Goal: Transaction & Acquisition: Purchase product/service

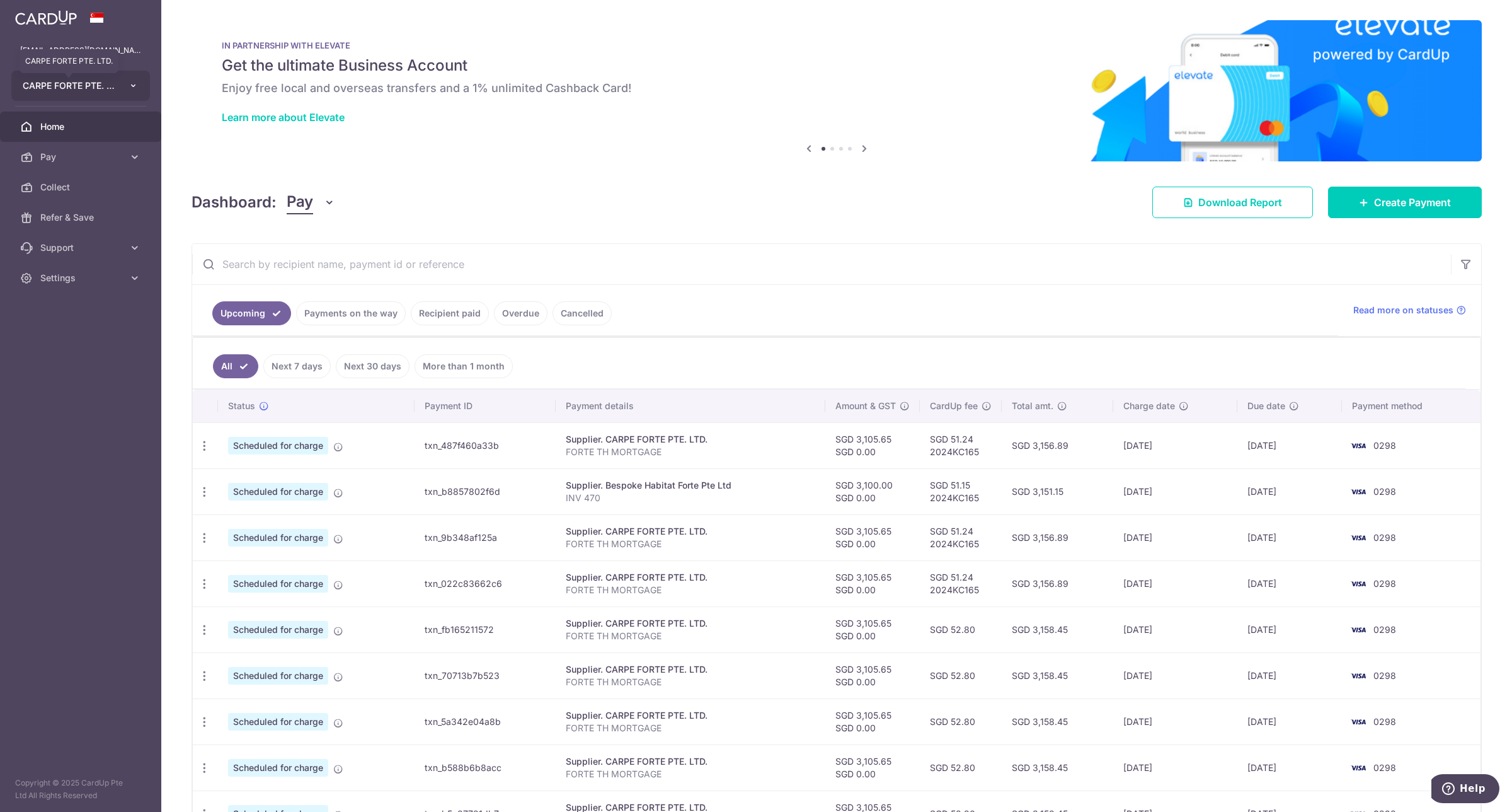
drag, startPoint x: 0, startPoint y: 0, endPoint x: 105, endPoint y: 80, distance: 132.0
click at [105, 80] on span "CARPE FORTE PTE. LTD." at bounding box center [69, 86] width 93 height 12
click at [72, 177] on link "NORTHERN YULE PTE. LTD." at bounding box center [84, 177] width 144 height 22
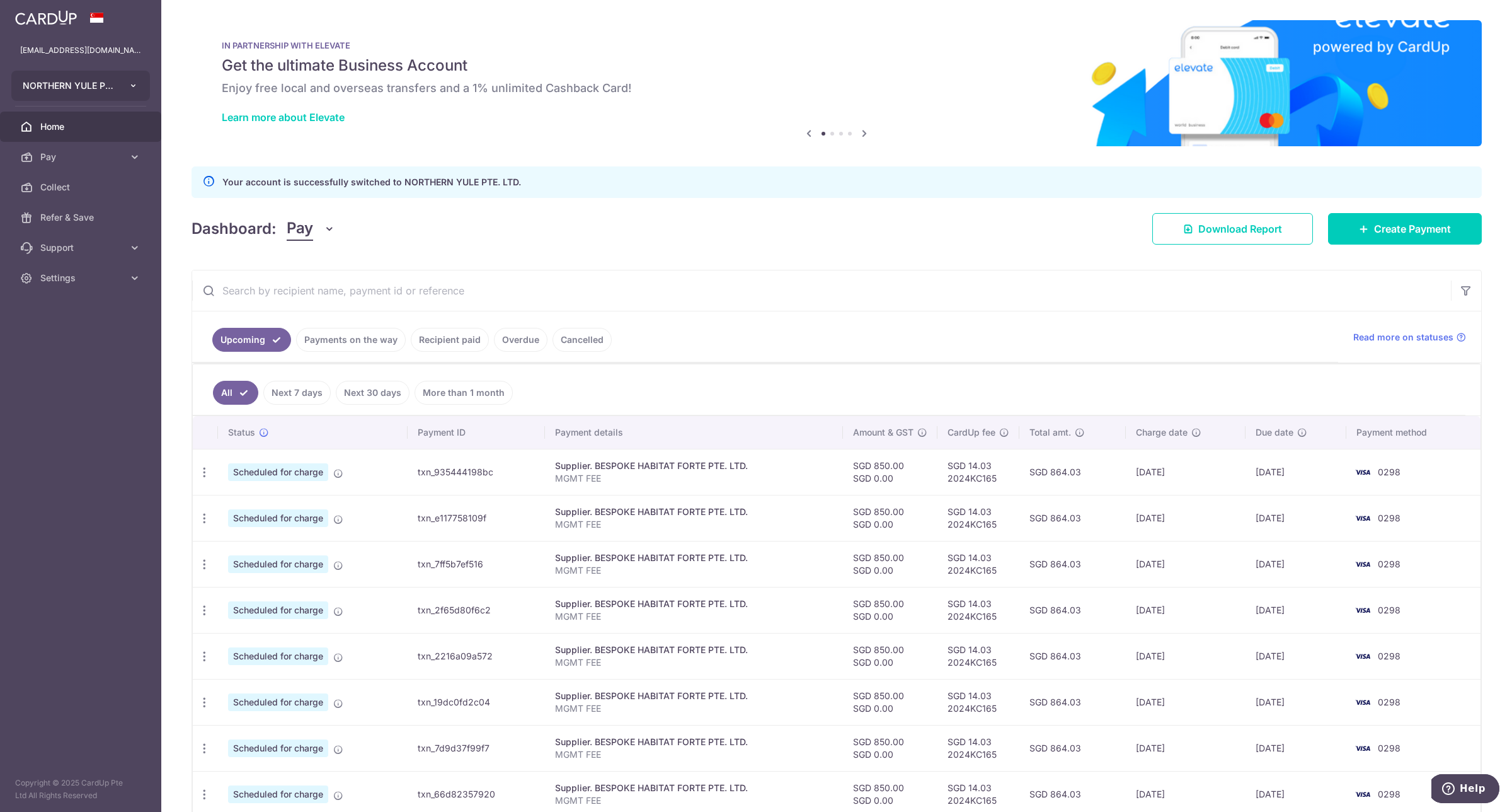
click at [129, 84] on icon "button" at bounding box center [134, 85] width 10 height 10
click at [626, 276] on input "text" at bounding box center [822, 290] width 1259 height 40
click at [581, 340] on link "Cancelled" at bounding box center [582, 340] width 59 height 24
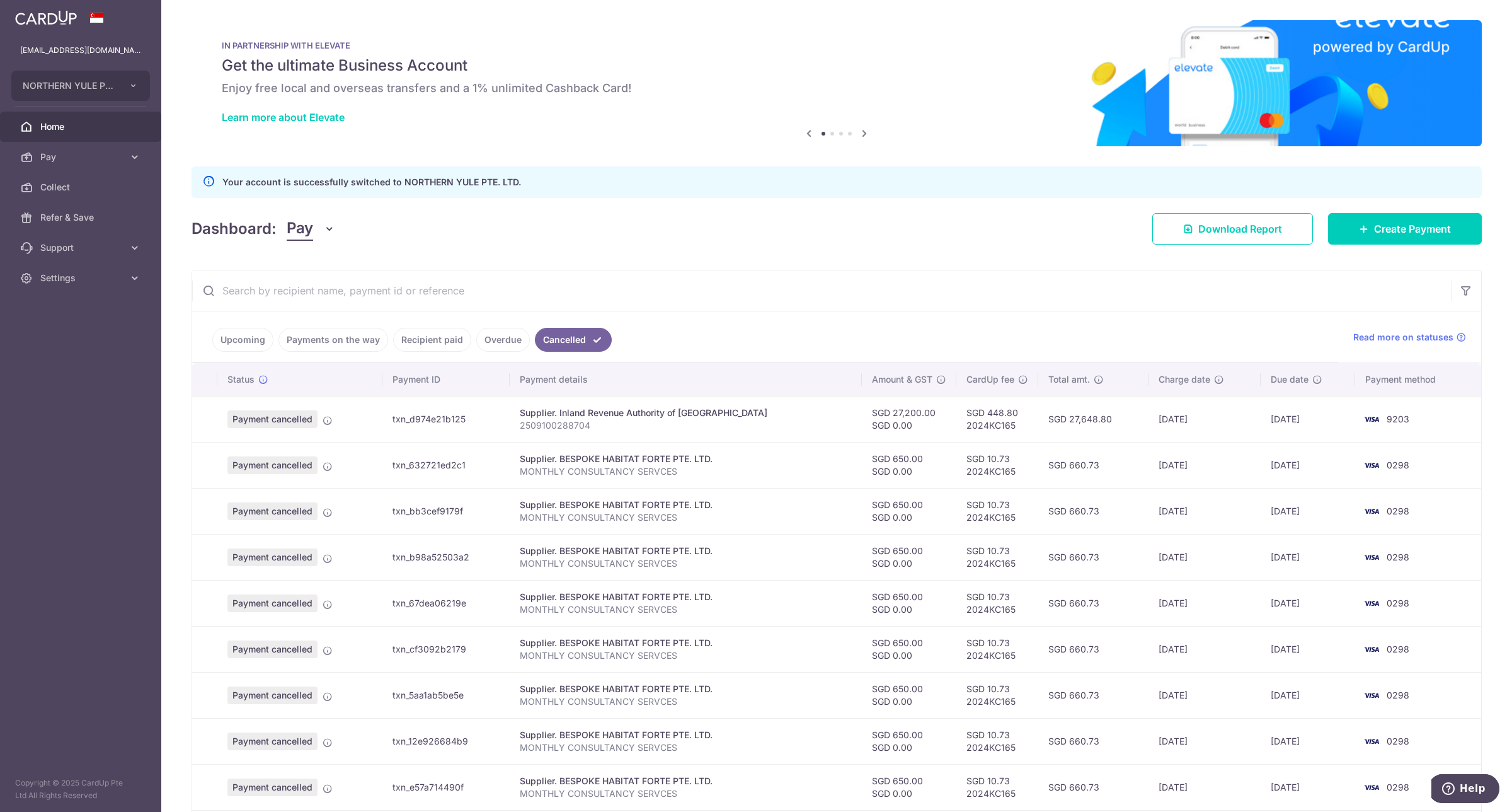
click at [572, 421] on p "2509100288704" at bounding box center [685, 425] width 332 height 12
click at [1405, 235] on span "Create Payment" at bounding box center [1413, 229] width 77 height 15
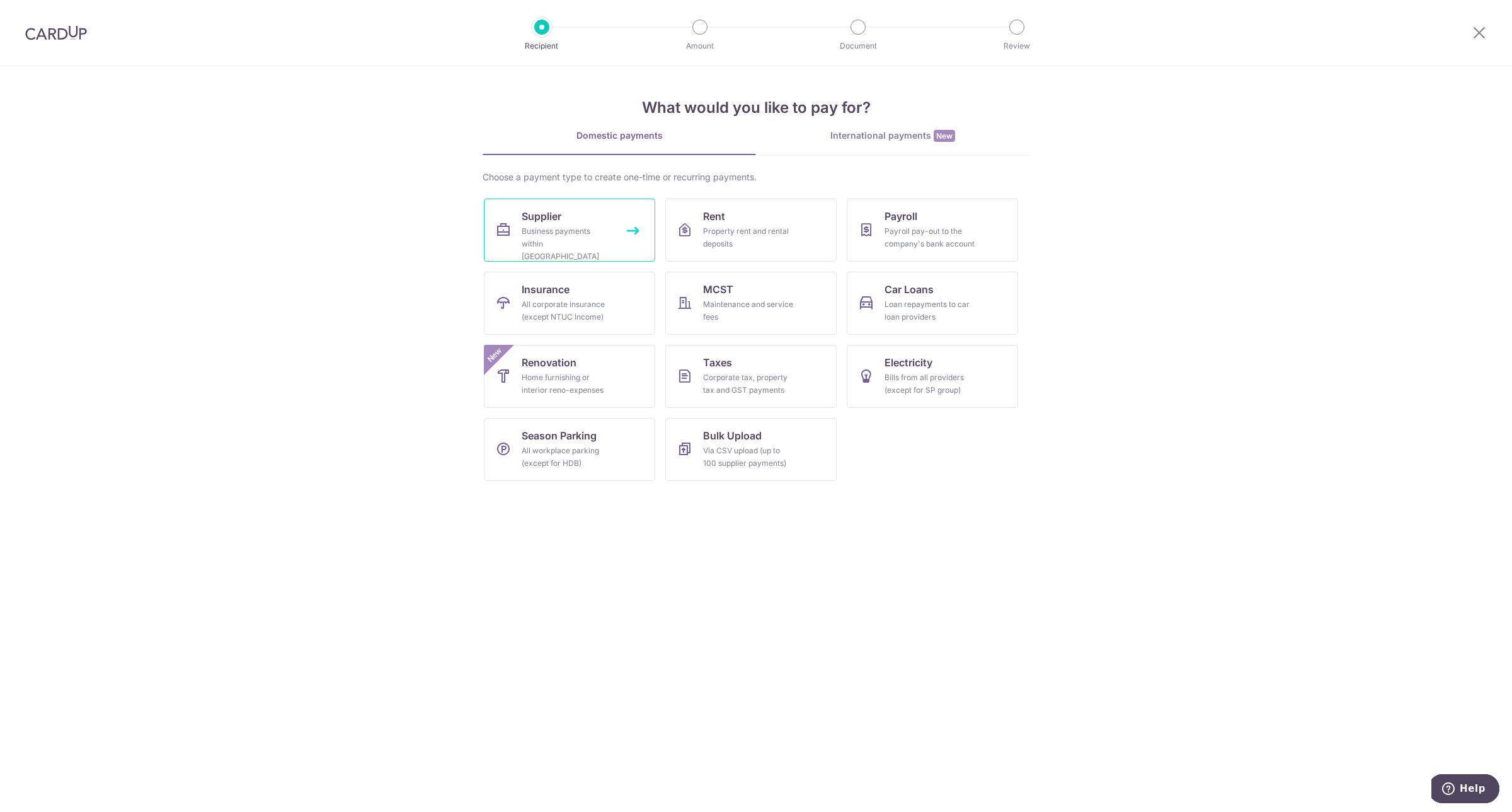
click at [578, 222] on link "Supplier Business payments within Singapore" at bounding box center [570, 230] width 172 height 63
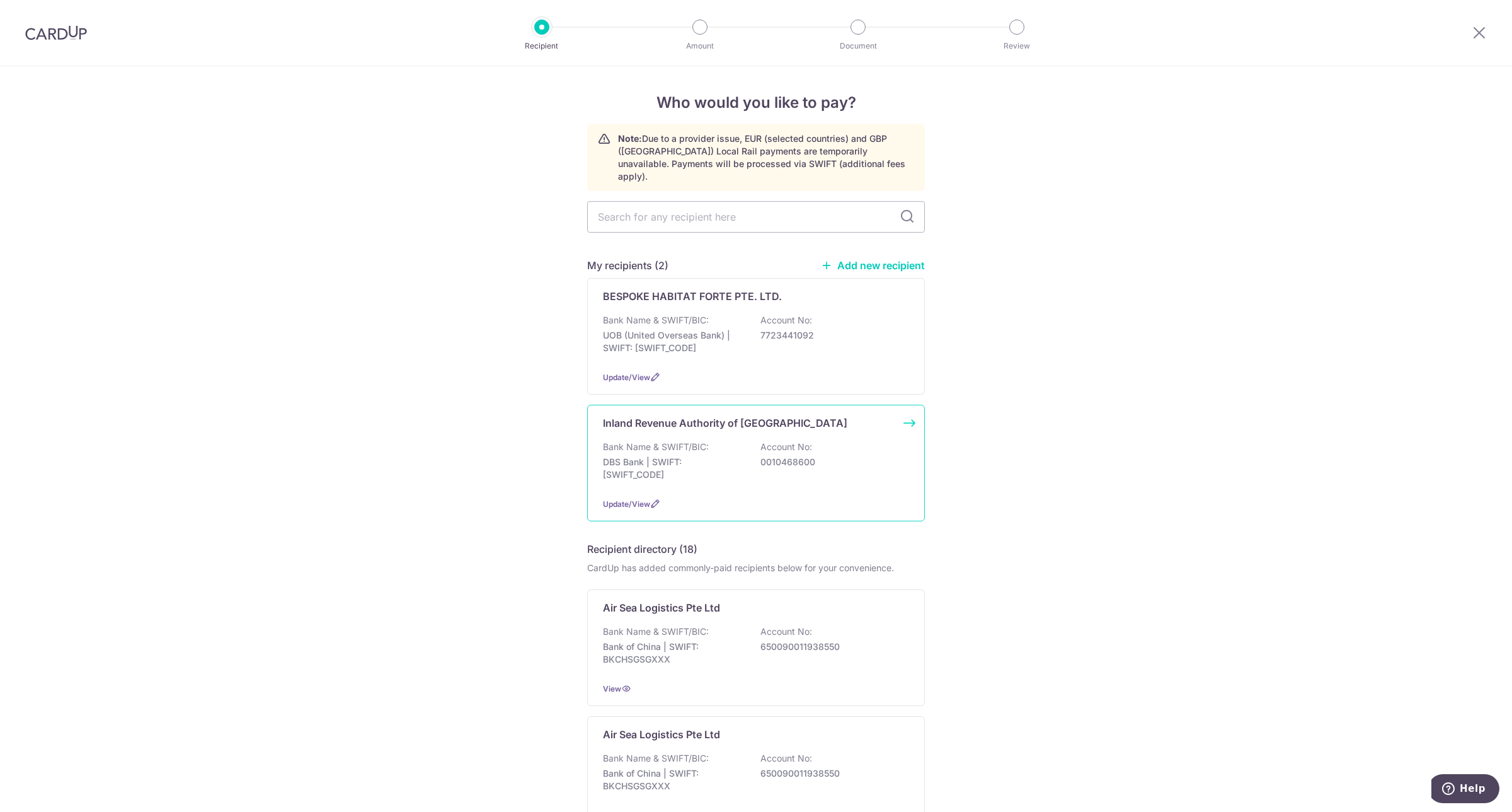
click at [799, 440] on p "Account No:" at bounding box center [786, 447] width 52 height 12
click at [650, 498] on icon at bounding box center [655, 503] width 10 height 10
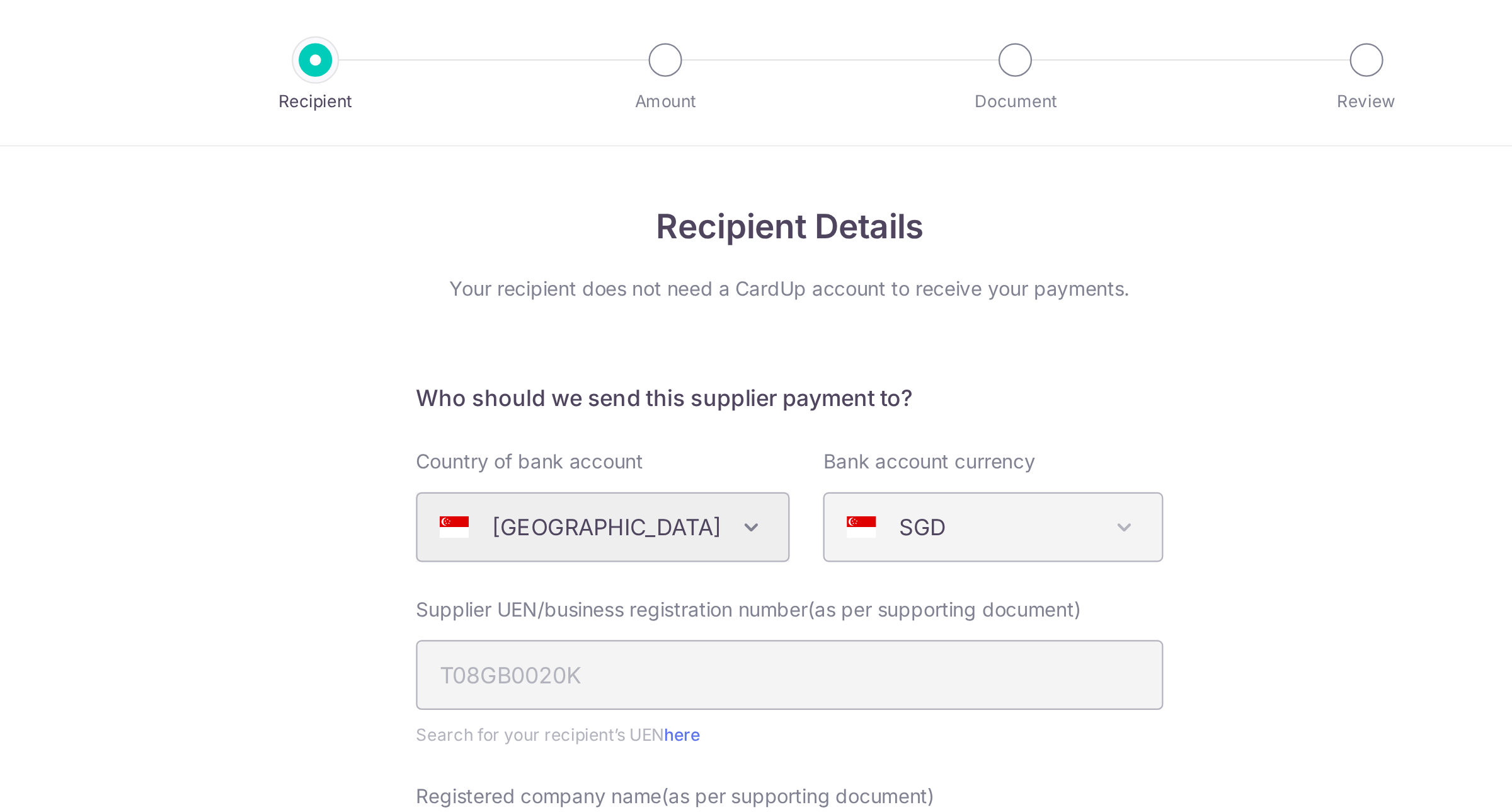
scroll to position [1, 0]
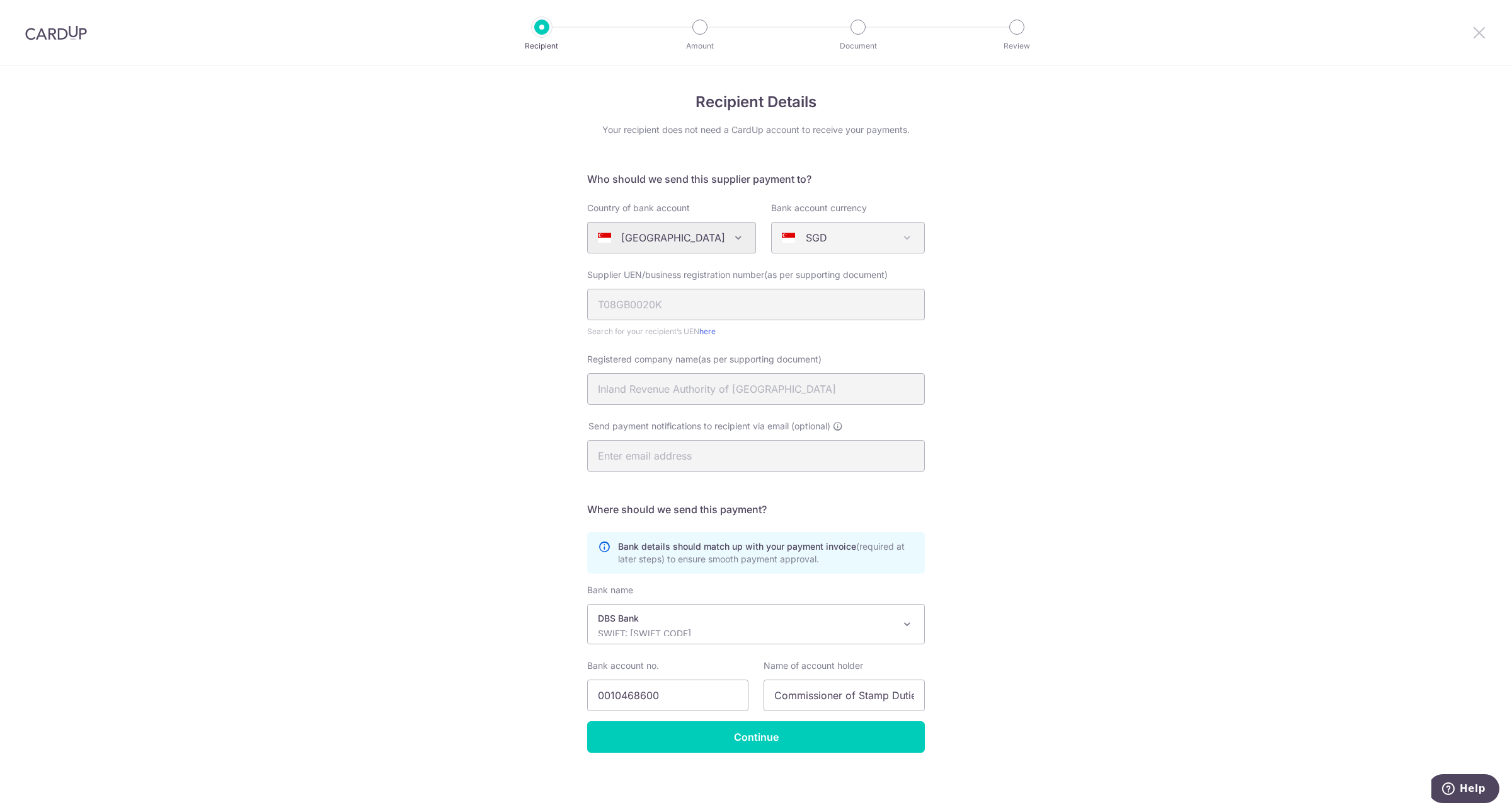
drag, startPoint x: 1479, startPoint y: 35, endPoint x: 821, endPoint y: 62, distance: 658.6
click at [1479, 35] on icon at bounding box center [1479, 32] width 15 height 16
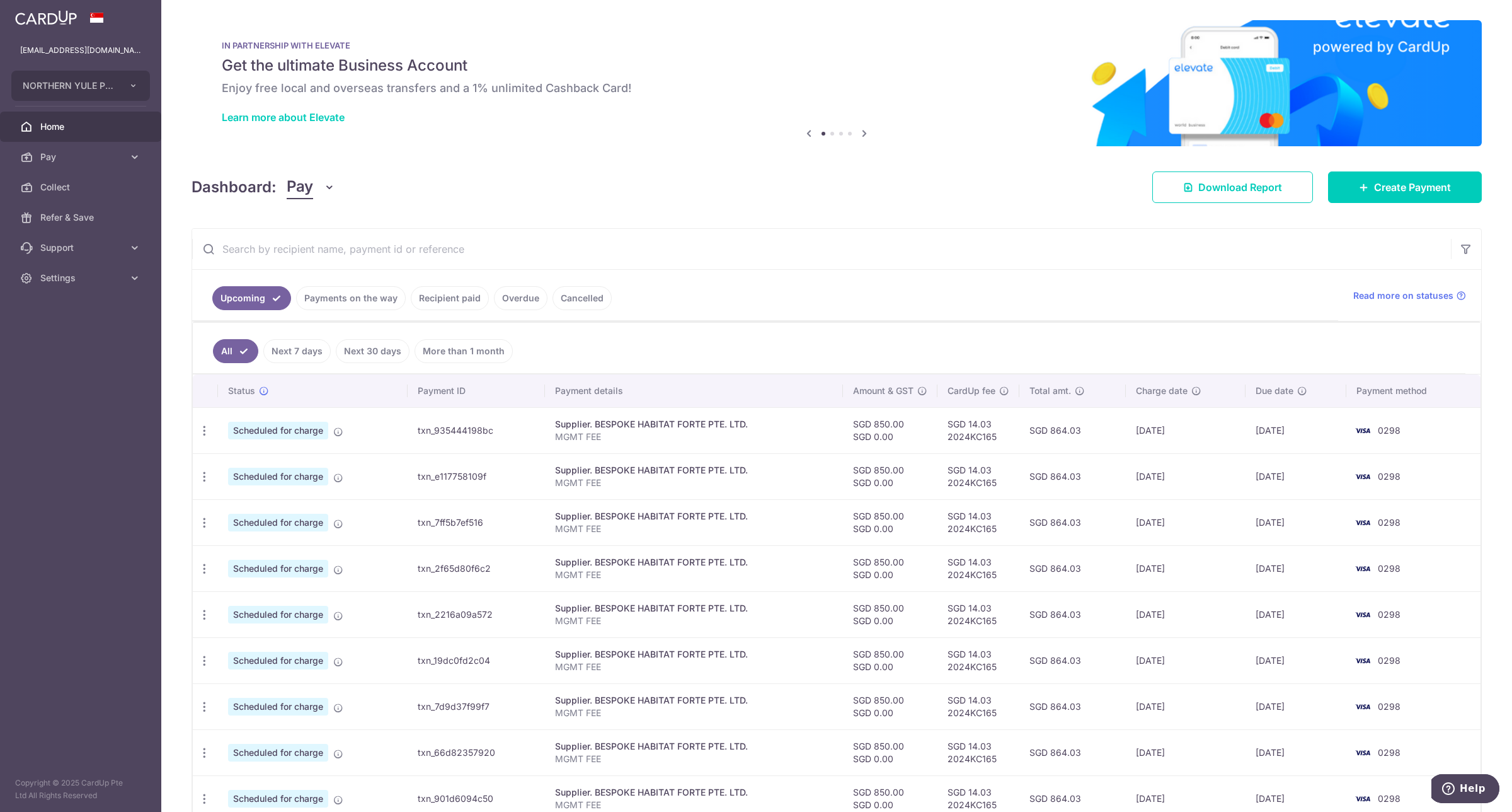
scroll to position [151, 0]
